Goal: Information Seeking & Learning: Find specific page/section

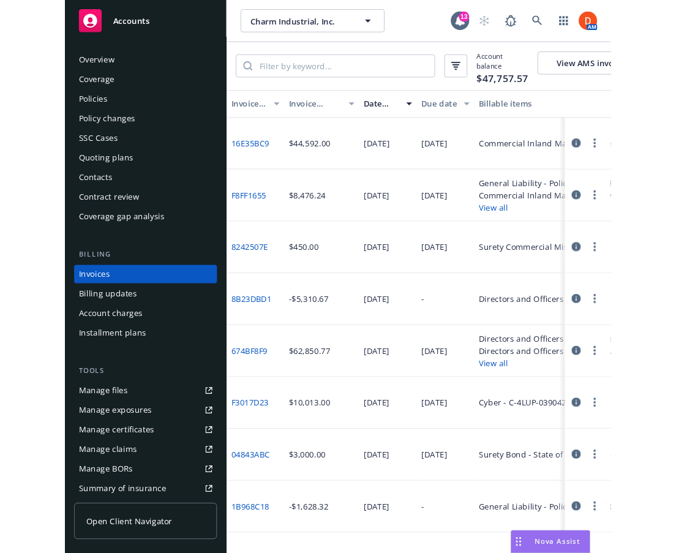
scroll to position [48, 0]
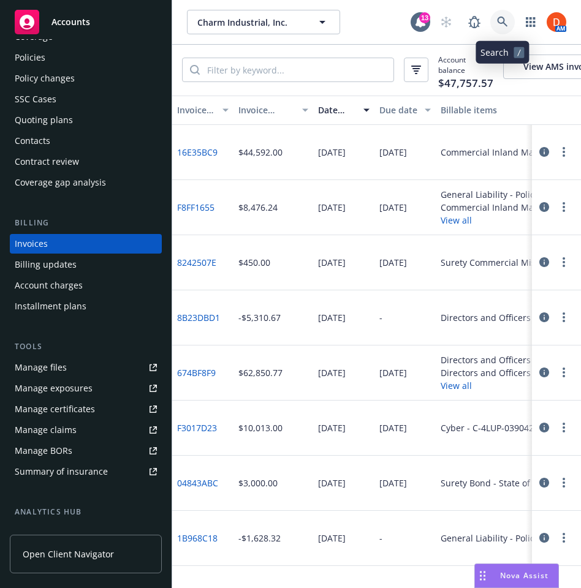
click at [510, 19] on link at bounding box center [502, 22] width 25 height 25
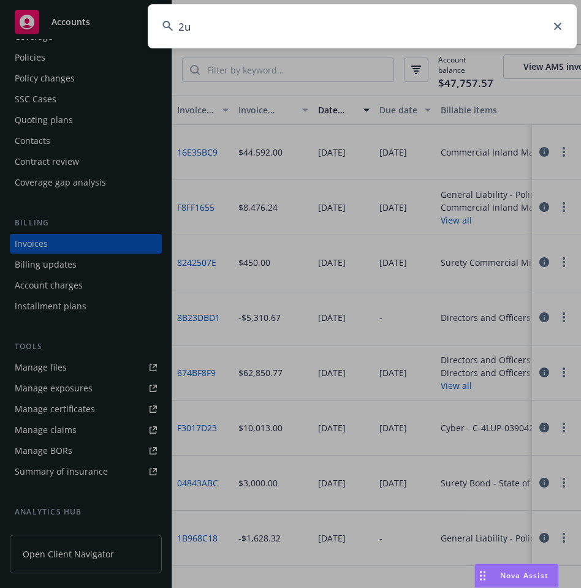
type input "2"
type input "withered tree"
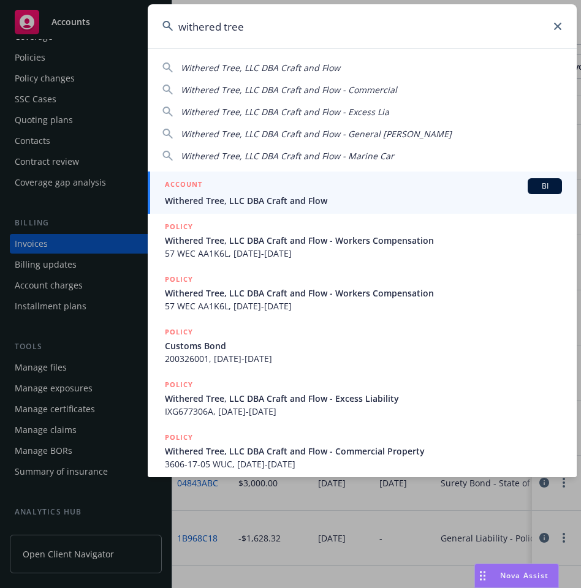
click at [343, 201] on span "Withered Tree, LLC DBA Craft and Flow" at bounding box center [363, 200] width 397 height 13
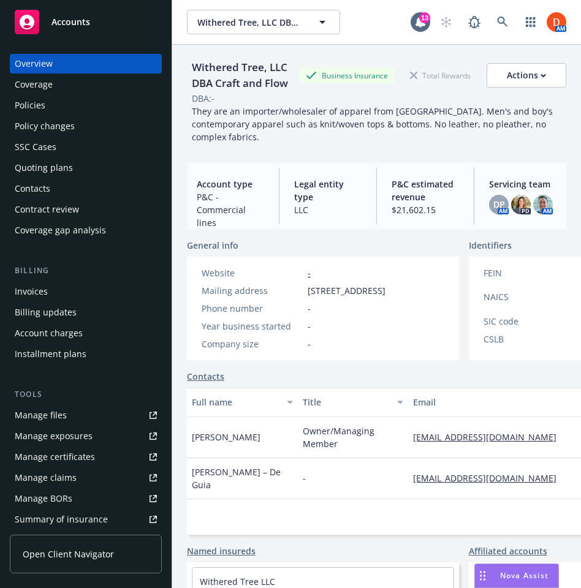
click at [35, 110] on div "Policies" at bounding box center [30, 106] width 31 height 20
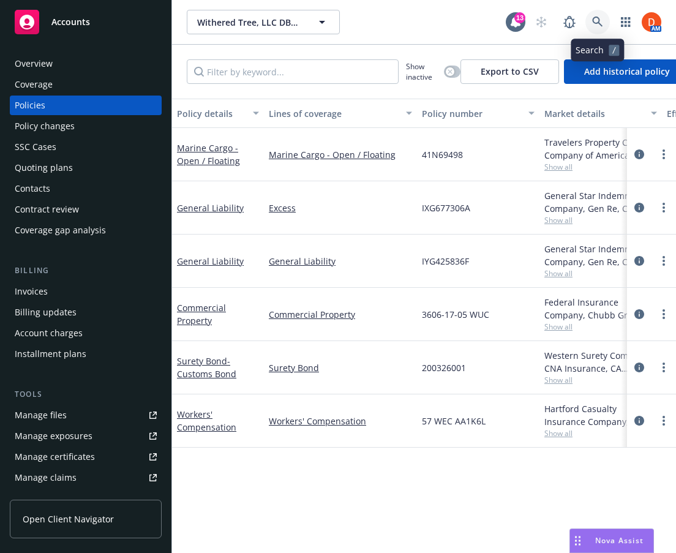
click at [580, 31] on link at bounding box center [598, 22] width 25 height 25
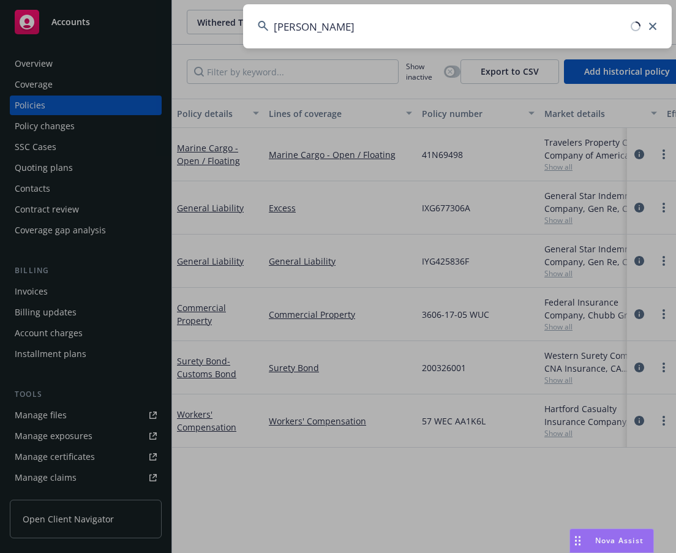
type input "[PERSON_NAME]"
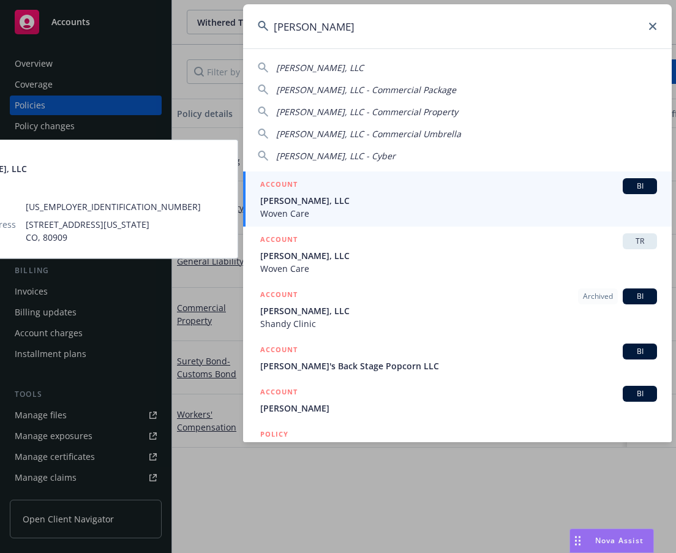
click at [378, 209] on span "Woven Care" at bounding box center [458, 213] width 397 height 13
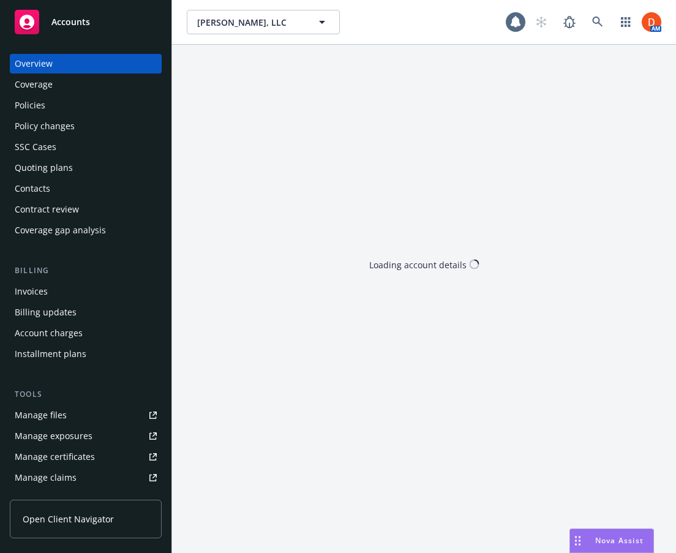
click at [57, 108] on div "Policies" at bounding box center [86, 106] width 142 height 20
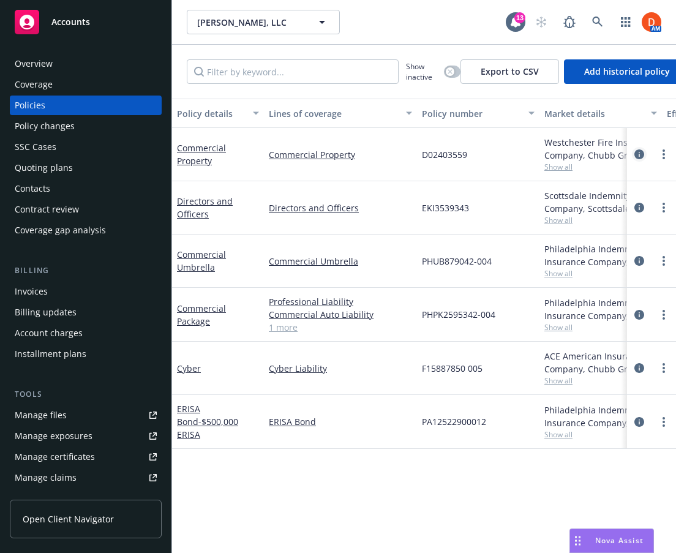
click at [580, 154] on icon "circleInformation" at bounding box center [640, 154] width 10 height 10
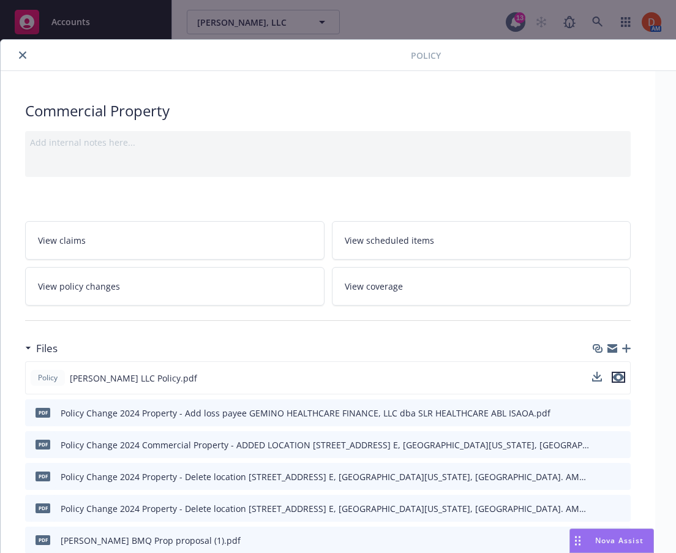
click at [580, 377] on icon "preview file" at bounding box center [618, 377] width 11 height 9
click at [21, 57] on icon "close" at bounding box center [22, 54] width 7 height 7
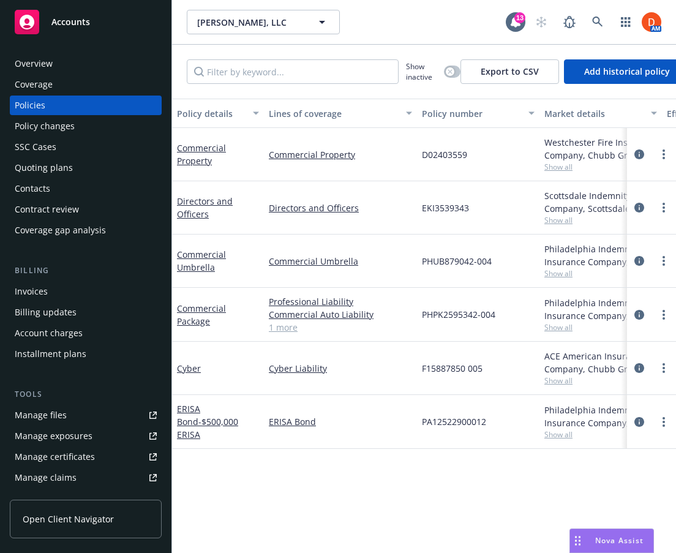
click at [81, 54] on div "Overview" at bounding box center [86, 64] width 142 height 20
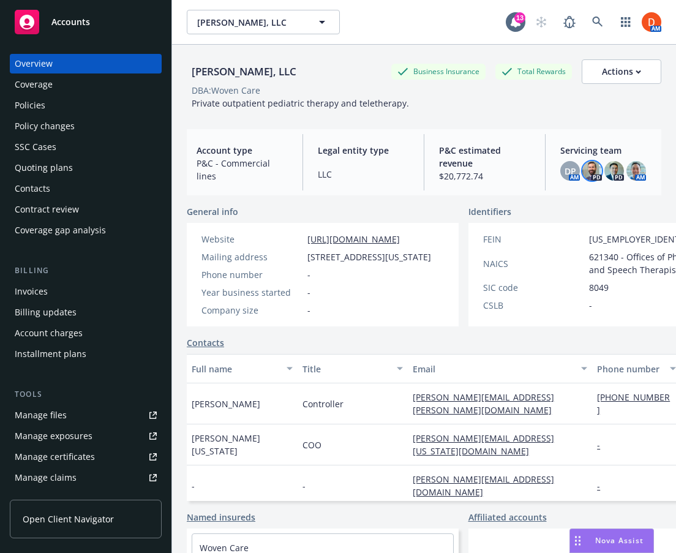
click at [580, 168] on img at bounding box center [593, 171] width 20 height 20
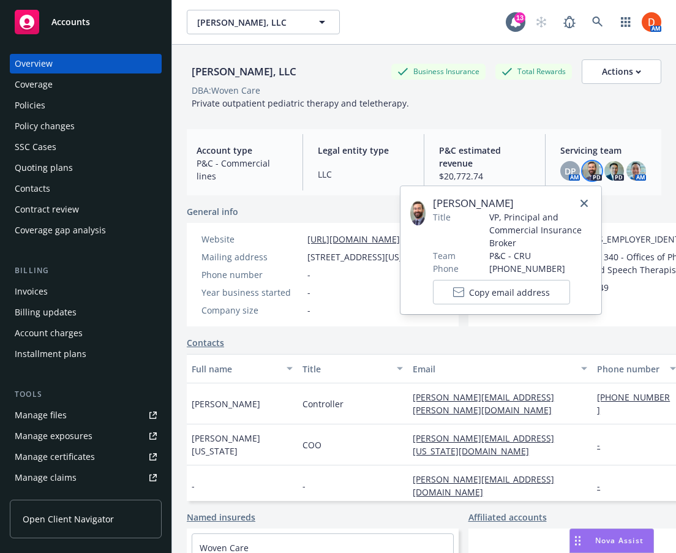
click at [81, 97] on div "Policies" at bounding box center [86, 106] width 142 height 20
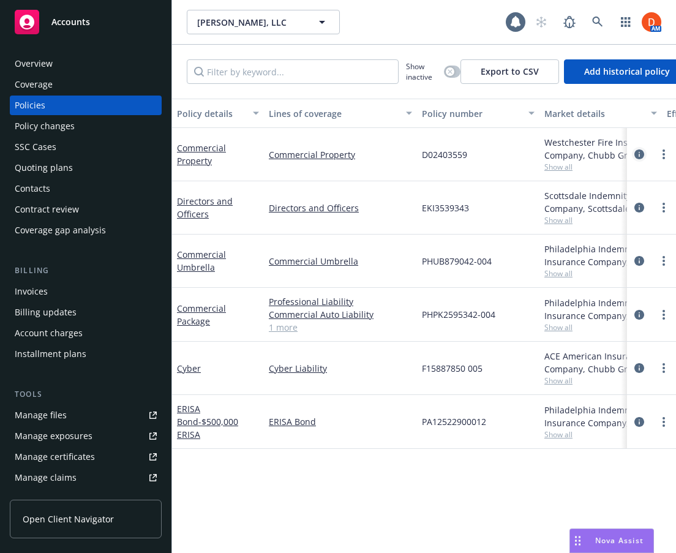
click at [580, 153] on icon "circleInformation" at bounding box center [640, 154] width 10 height 10
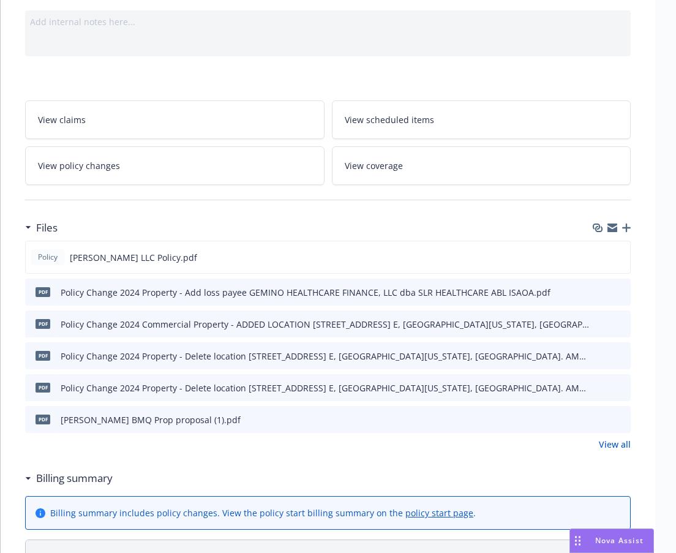
scroll to position [136, 0]
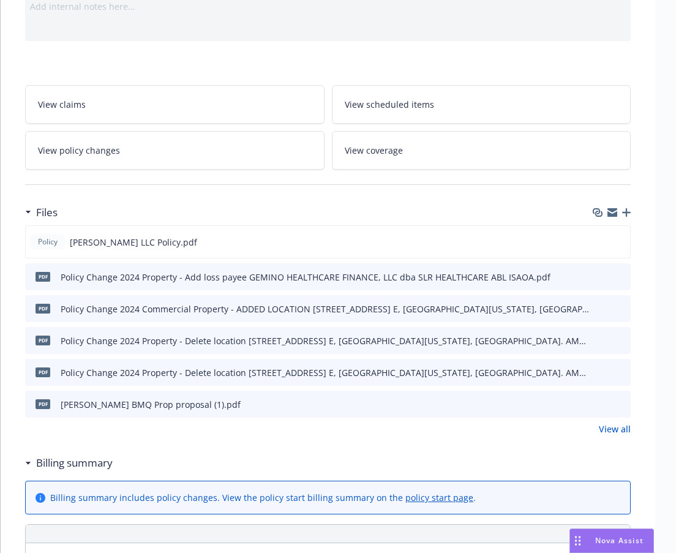
click at [580, 426] on link "View all" at bounding box center [615, 429] width 32 height 13
